Goal: Check status: Check status

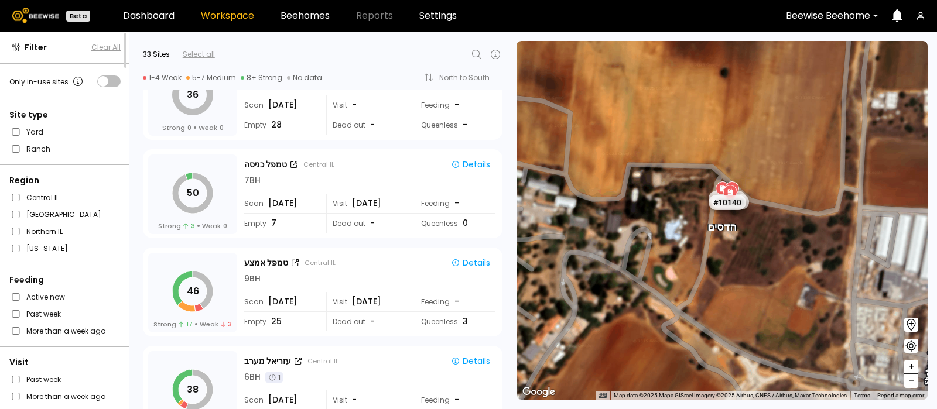
scroll to position [1442, 0]
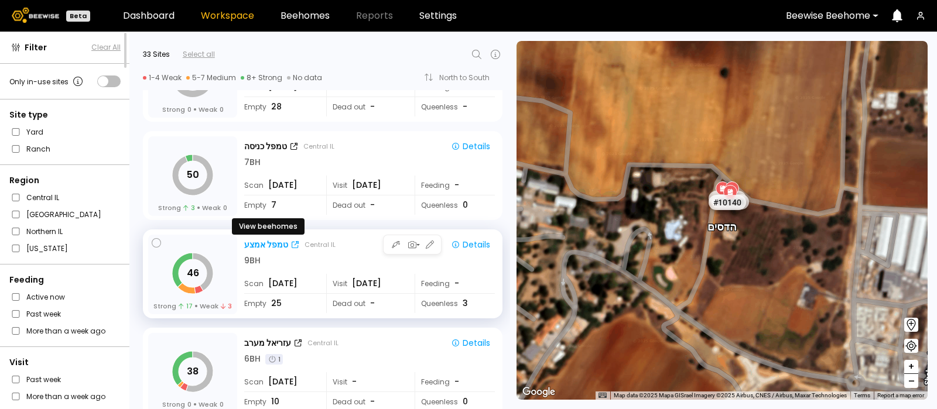
click at [267, 245] on div "טמפל אמצע" at bounding box center [266, 245] width 44 height 12
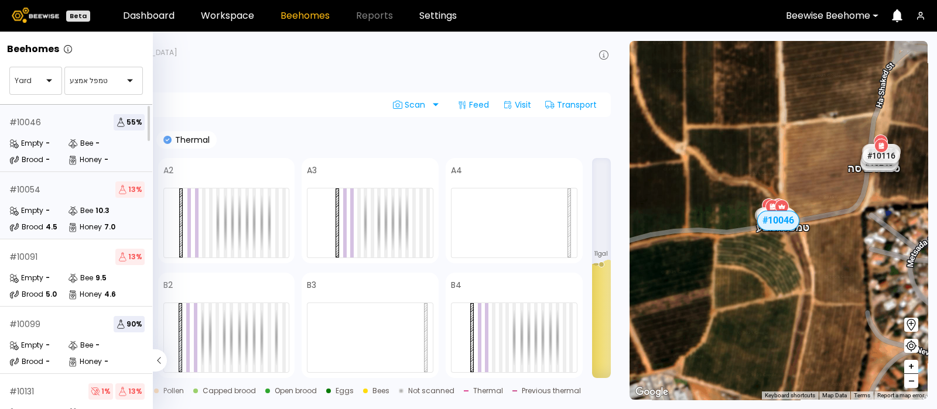
click at [59, 203] on div "# 10054 13 % Empty - Bee 10.3 Brood 4.5 Honey 7.0" at bounding box center [77, 205] width 154 height 67
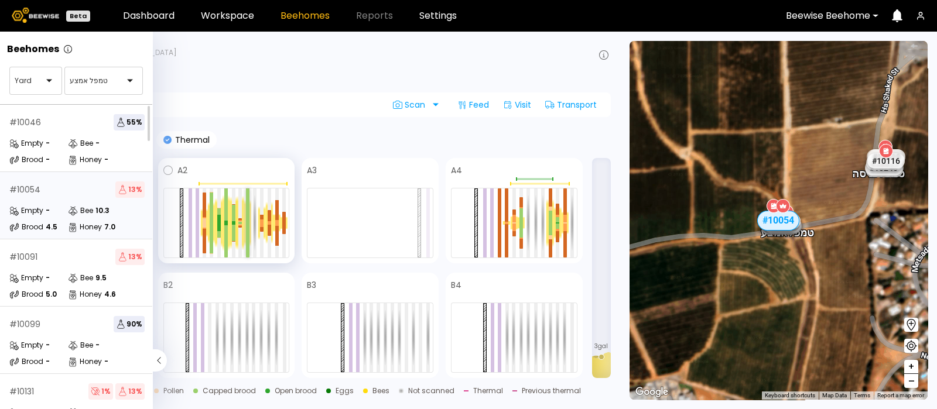
click at [247, 221] on div at bounding box center [248, 206] width 4 height 34
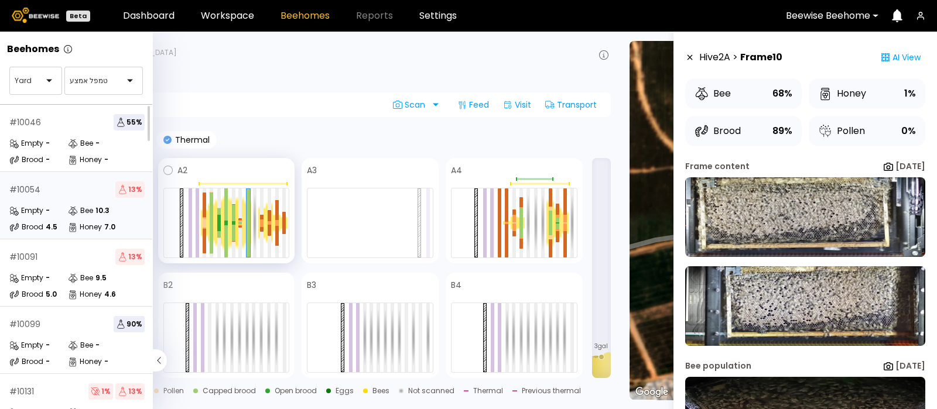
click at [223, 214] on div at bounding box center [225, 223] width 7 height 56
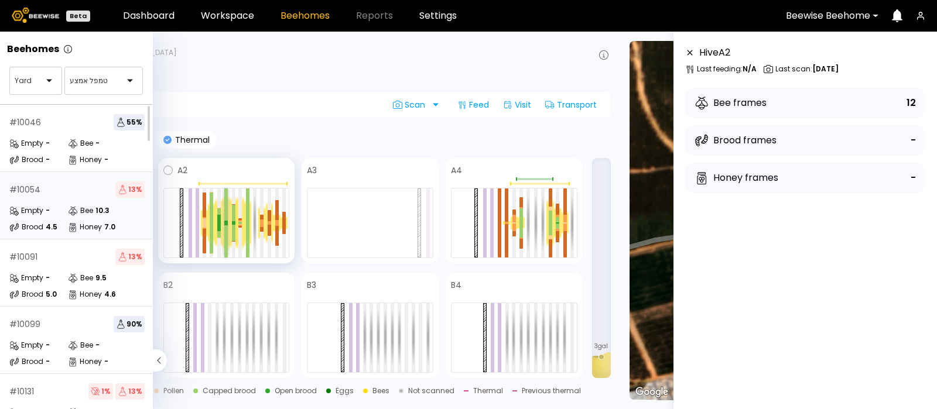
click at [225, 221] on div at bounding box center [226, 222] width 4 height 2
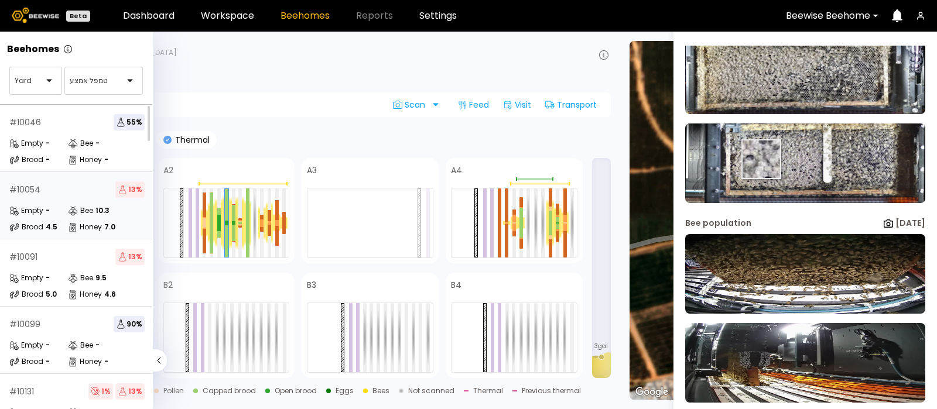
scroll to position [153, 0]
